Goal: Find specific page/section: Find specific page/section

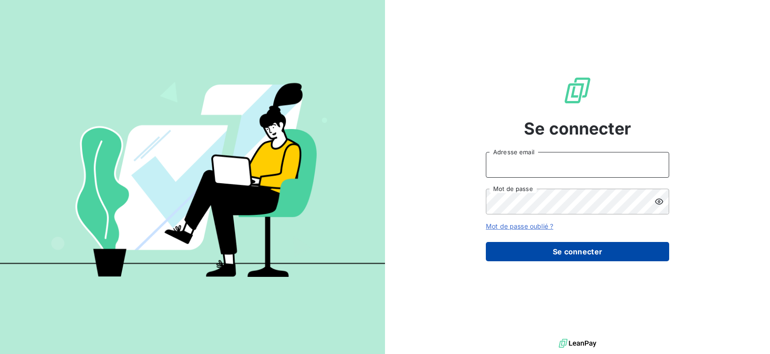
type input "[PERSON_NAME][EMAIL_ADDRESS][DOMAIN_NAME]"
click at [577, 248] on button "Se connecter" at bounding box center [577, 251] width 183 height 19
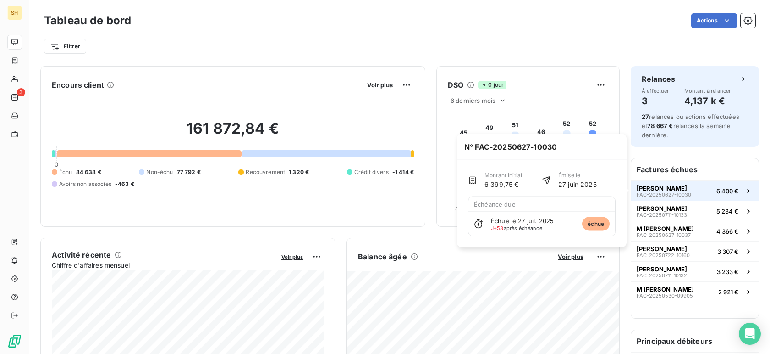
click at [673, 189] on span "[PERSON_NAME]" at bounding box center [662, 187] width 50 height 7
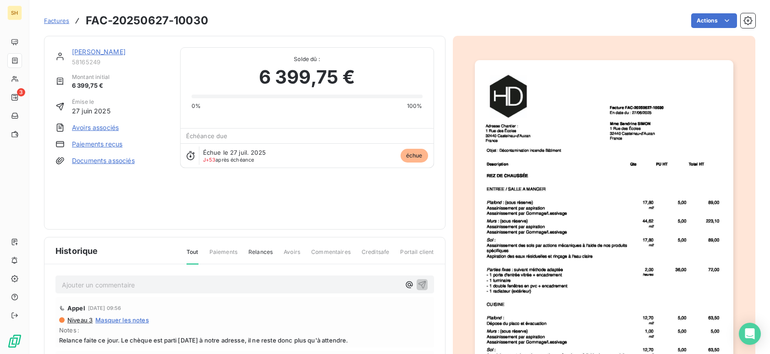
click at [113, 50] on link "[PERSON_NAME]" at bounding box center [99, 52] width 54 height 8
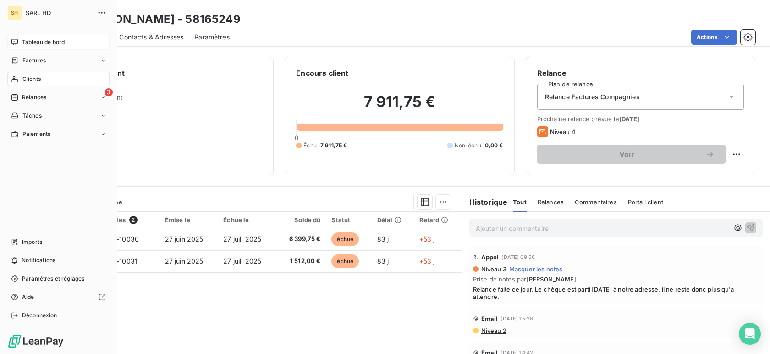
click at [39, 45] on span "Tableau de bord" at bounding box center [43, 42] width 43 height 8
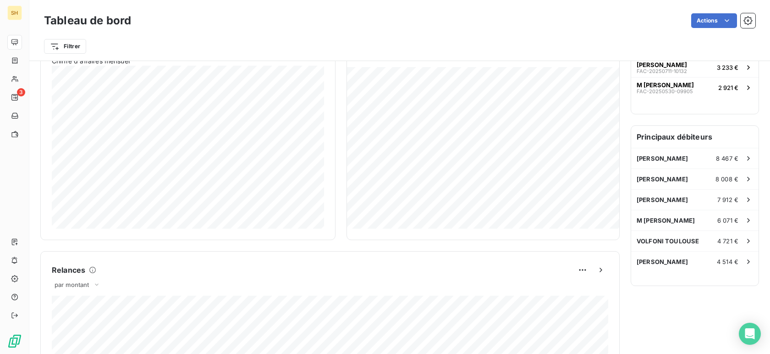
scroll to position [207, 0]
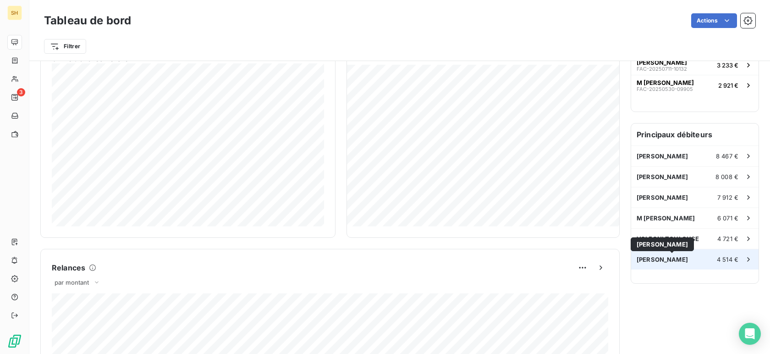
click at [688, 261] on span "[PERSON_NAME]" at bounding box center [662, 258] width 51 height 7
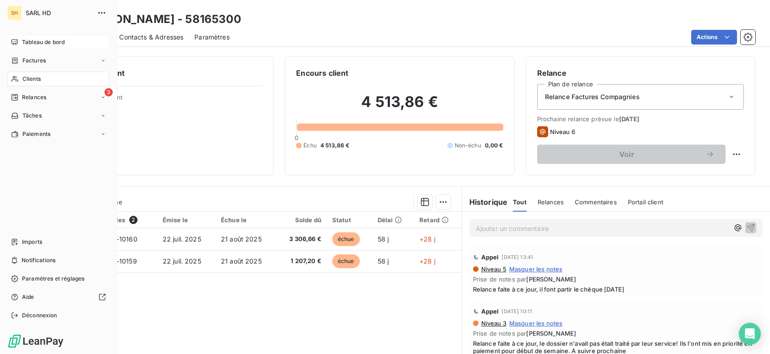
click at [43, 40] on span "Tableau de bord" at bounding box center [43, 42] width 43 height 8
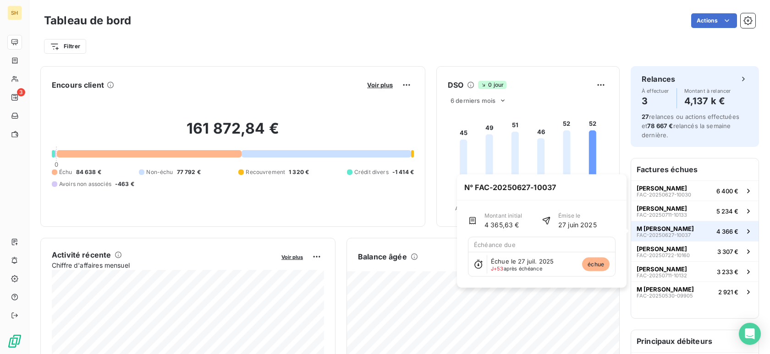
click at [701, 232] on button "M [PERSON_NAME] FAC-20250627-10037 4 366 €" at bounding box center [694, 231] width 127 height 20
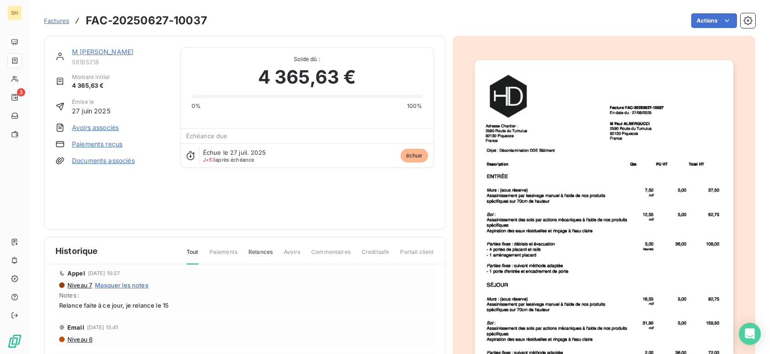
scroll to position [43, 0]
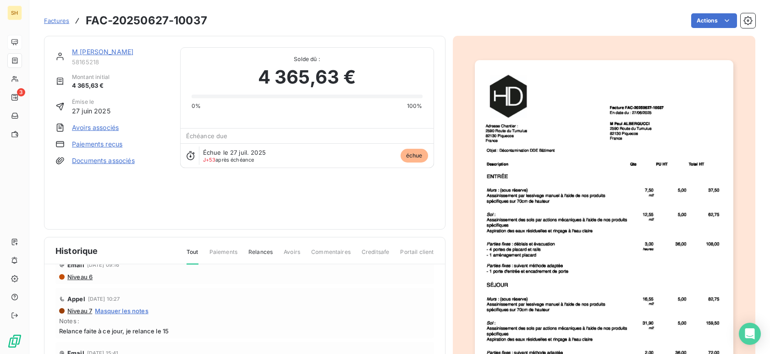
click at [119, 49] on link "M [PERSON_NAME]" at bounding box center [102, 52] width 61 height 8
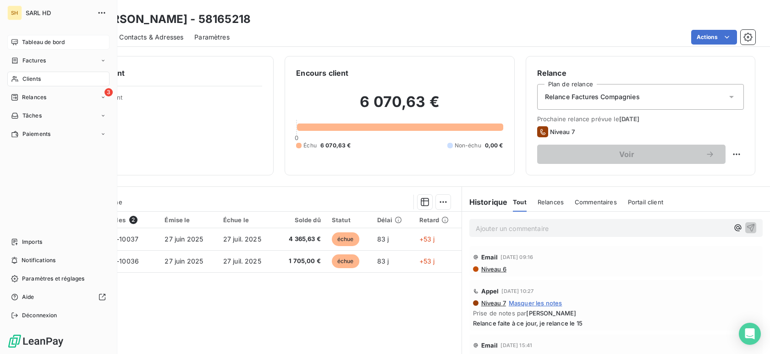
click at [52, 44] on span "Tableau de bord" at bounding box center [43, 42] width 43 height 8
